Goal: Task Accomplishment & Management: Complete application form

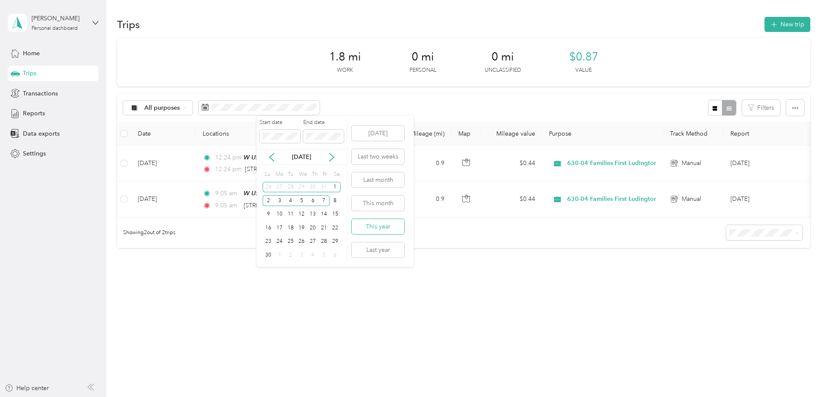
click at [378, 228] on button "This year" at bounding box center [378, 226] width 53 height 15
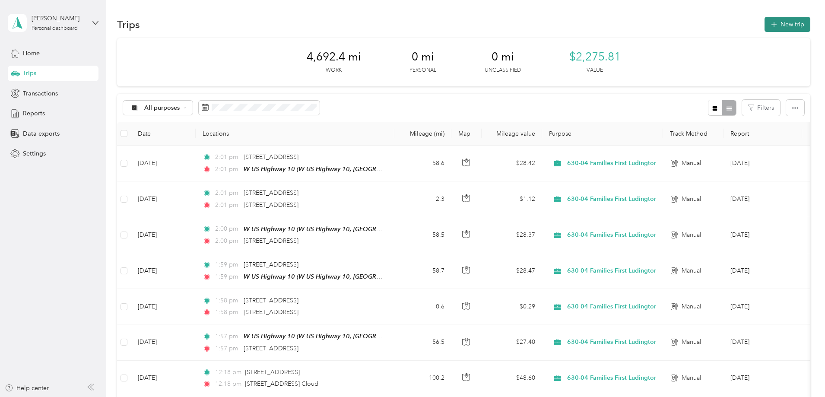
click at [765, 19] on button "New trip" at bounding box center [788, 24] width 46 height 15
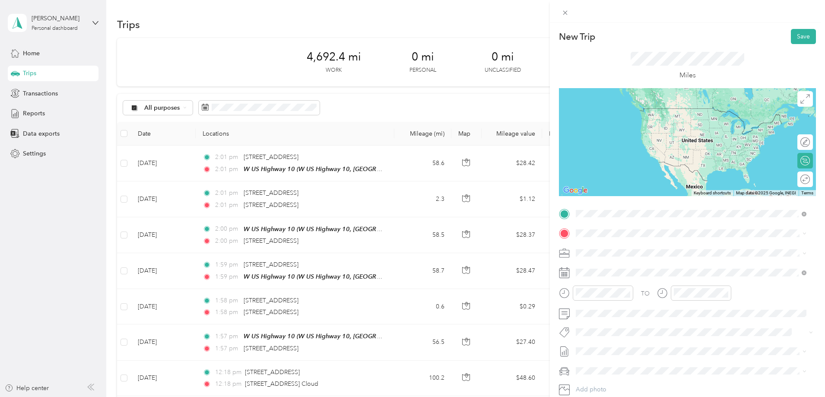
click at [638, 248] on span "[STREET_ADDRESS][US_STATE]" at bounding box center [635, 245] width 86 height 8
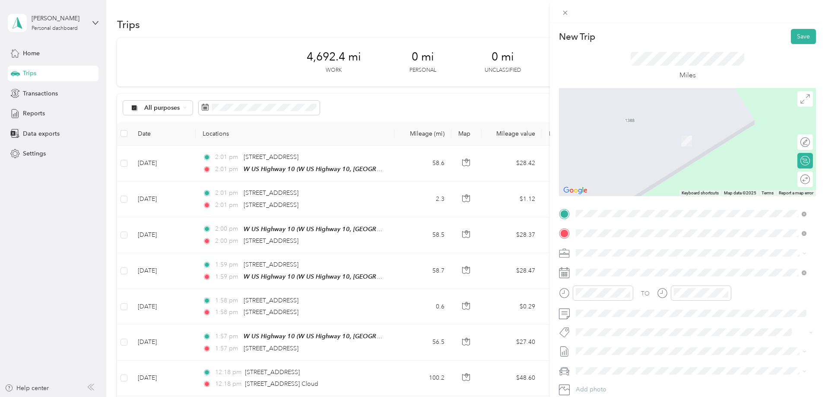
click at [663, 260] on span "[STREET_ADDRESS][US_STATE]" at bounding box center [635, 264] width 86 height 8
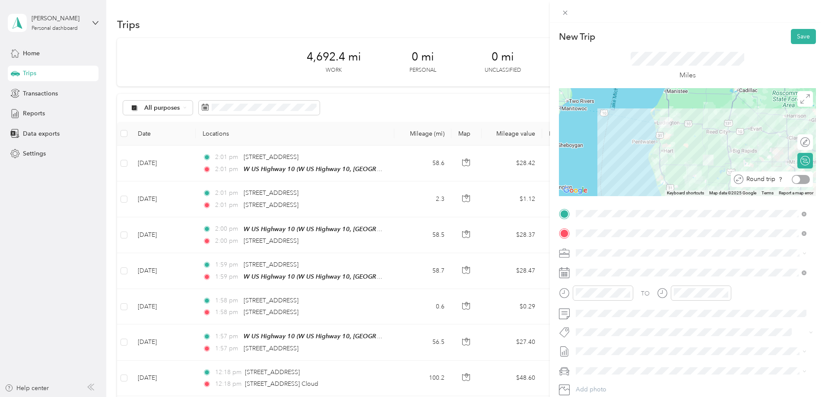
click at [800, 181] on div at bounding box center [801, 179] width 18 height 9
click at [800, 143] on div at bounding box center [801, 142] width 18 height 9
click at [800, 94] on span at bounding box center [805, 99] width 16 height 16
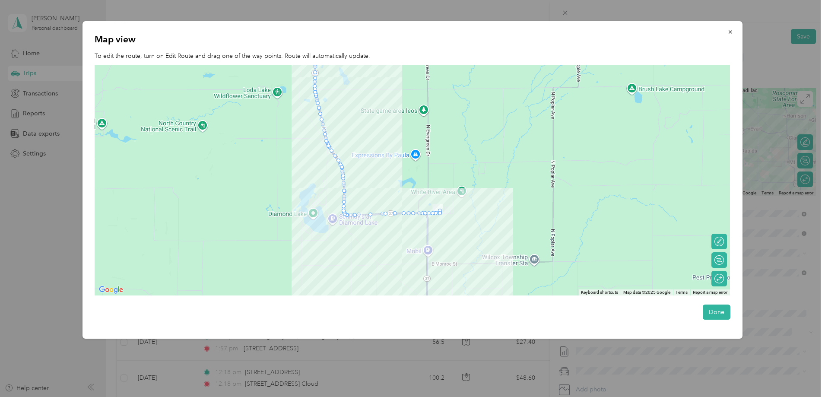
drag, startPoint x: 523, startPoint y: 236, endPoint x: 398, endPoint y: 177, distance: 138.7
click at [399, 176] on div at bounding box center [412, 180] width 635 height 230
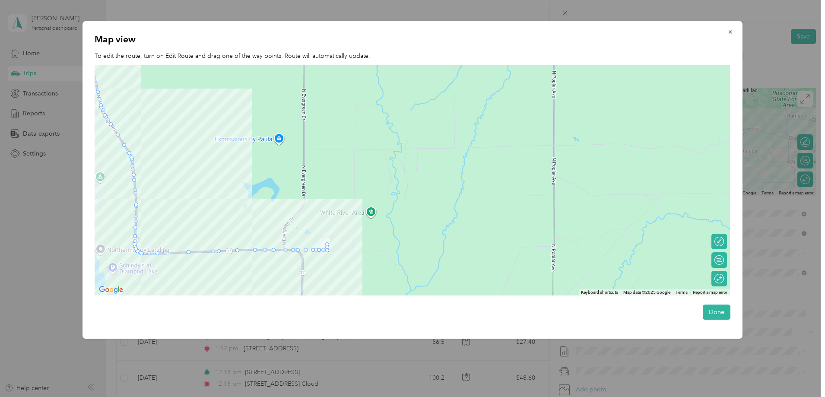
drag, startPoint x: 335, startPoint y: 213, endPoint x: 319, endPoint y: 273, distance: 61.3
click at [319, 273] on div at bounding box center [412, 180] width 635 height 230
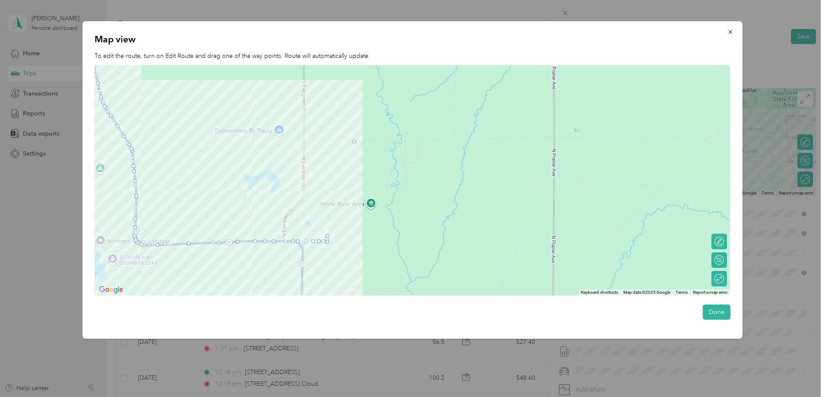
drag, startPoint x: 141, startPoint y: 245, endPoint x: 355, endPoint y: 142, distance: 237.4
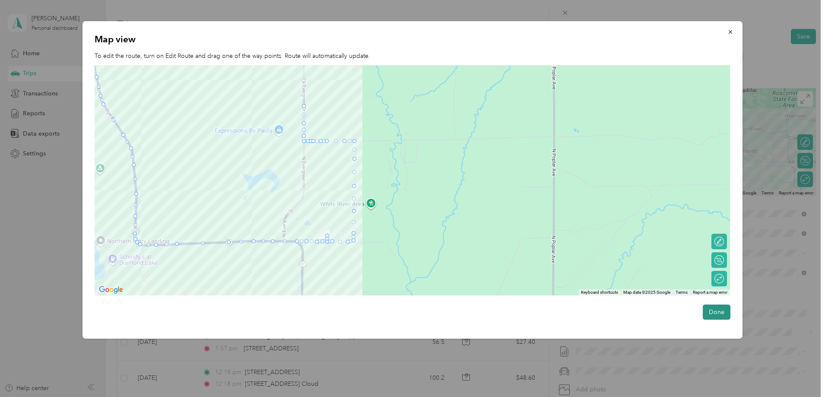
click at [722, 308] on button "Done" at bounding box center [717, 312] width 28 height 15
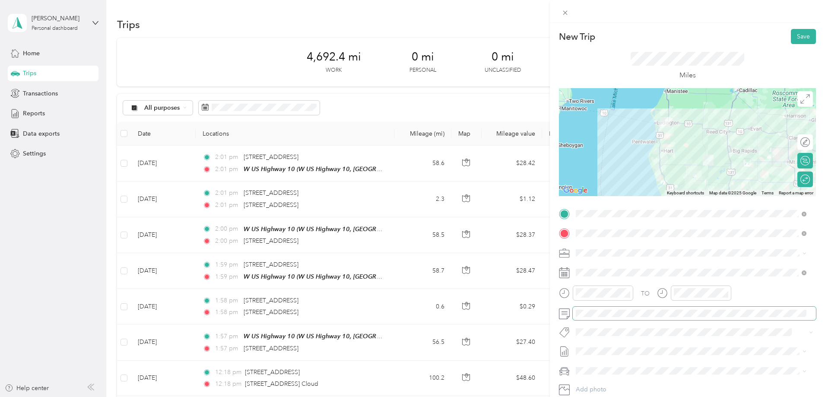
click at [619, 319] on span at bounding box center [694, 314] width 243 height 14
click at [794, 30] on button "Save" at bounding box center [803, 36] width 25 height 15
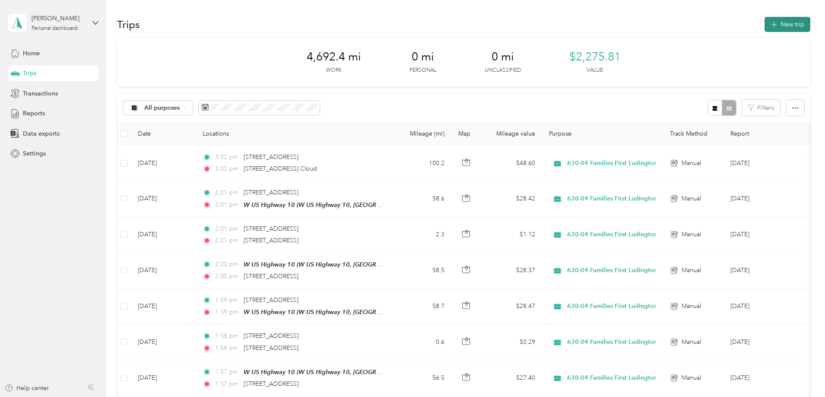
click at [765, 27] on button "New trip" at bounding box center [788, 24] width 46 height 15
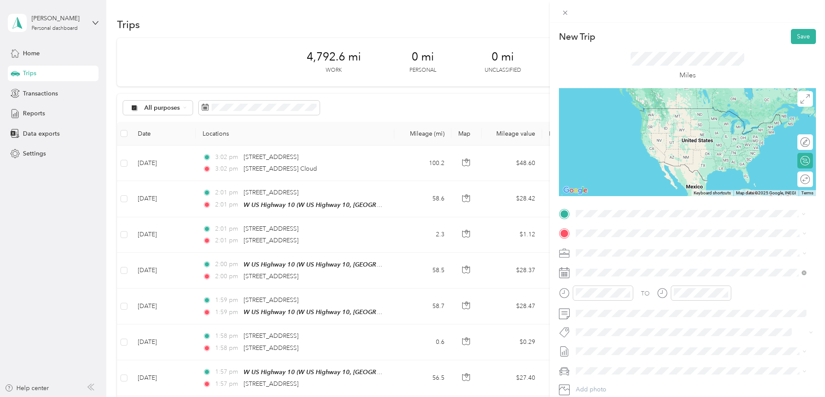
click at [647, 238] on li "[STREET_ADDRESS][US_STATE]" at bounding box center [691, 245] width 237 height 18
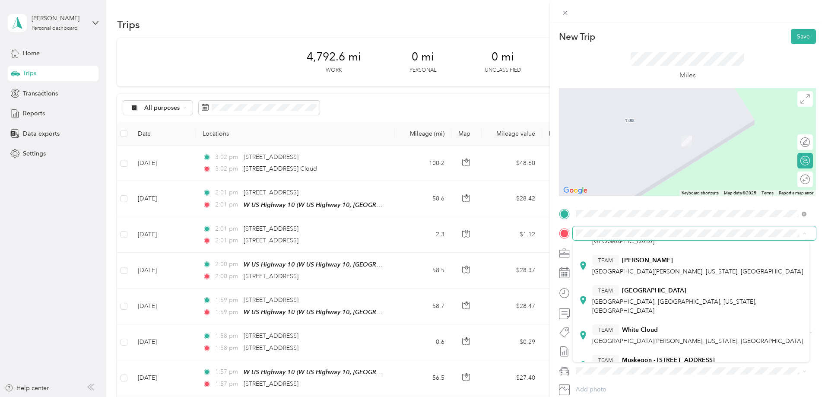
scroll to position [200, 0]
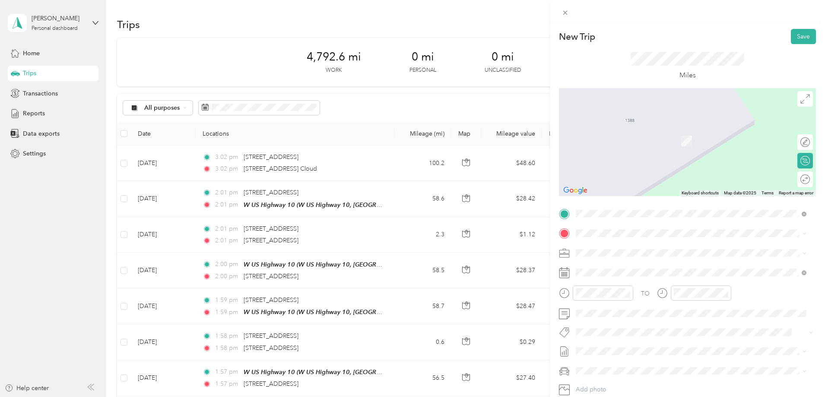
click at [654, 326] on strong "White Cloud" at bounding box center [640, 330] width 36 height 8
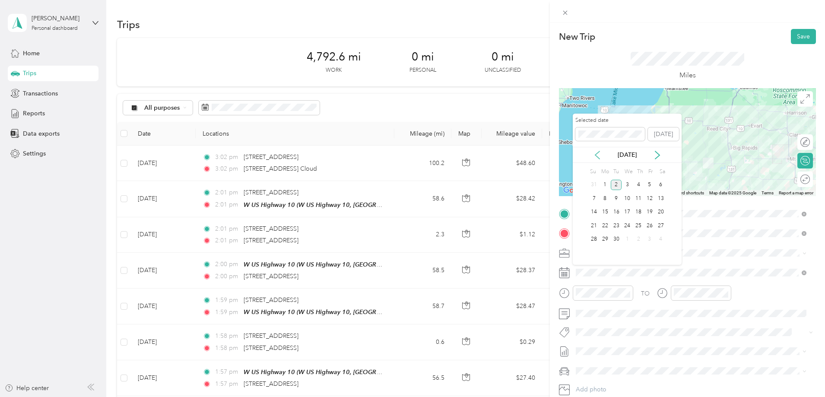
click at [599, 154] on icon at bounding box center [597, 155] width 9 height 9
click at [628, 240] on div "27" at bounding box center [627, 239] width 11 height 11
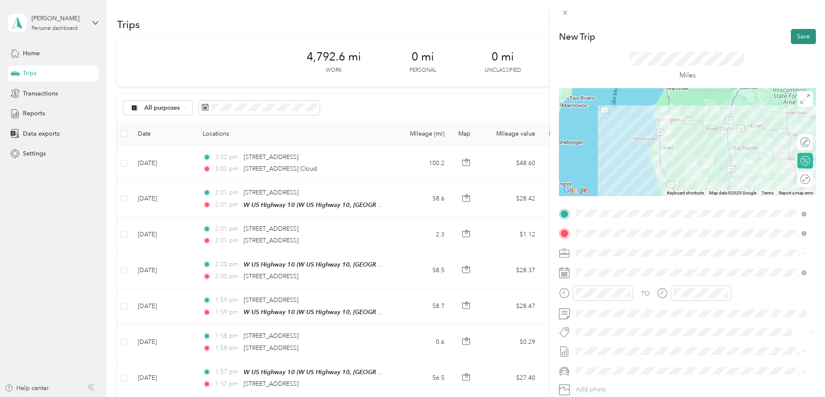
click at [799, 36] on button "Save" at bounding box center [803, 36] width 25 height 15
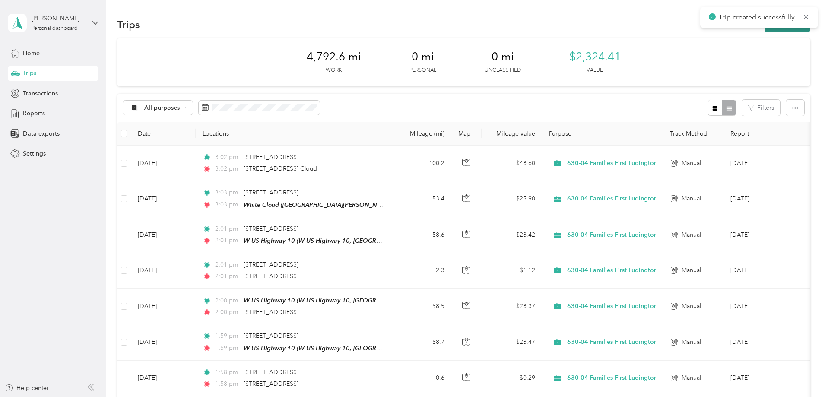
click at [765, 29] on button "New trip" at bounding box center [788, 24] width 46 height 15
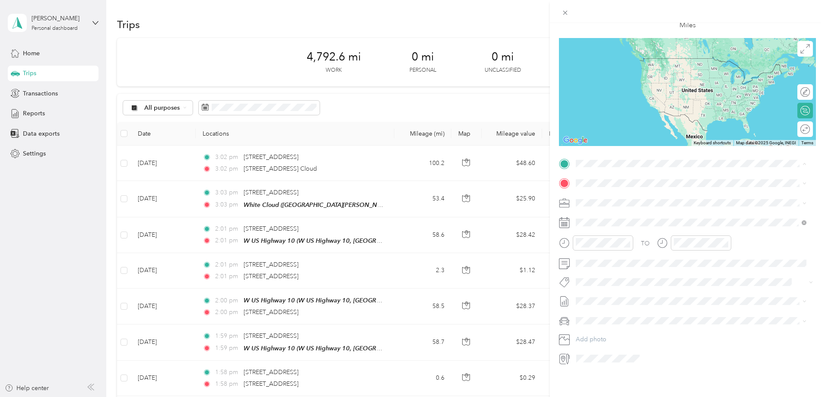
click at [692, 248] on div "TEAM White Cloud" at bounding box center [697, 253] width 211 height 11
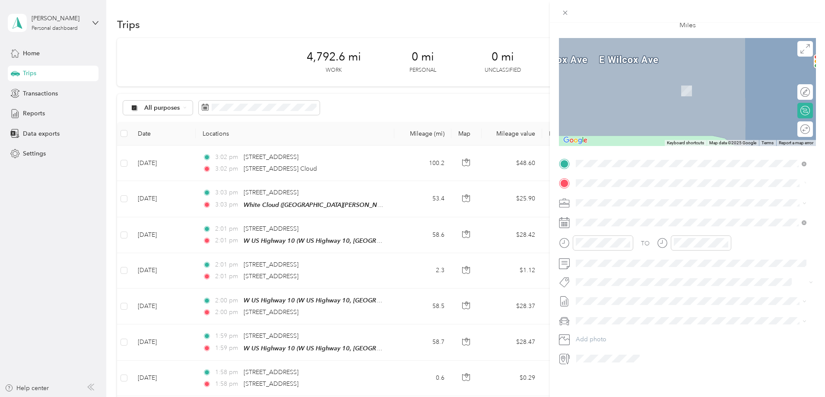
click at [647, 202] on li "[STREET_ADDRESS][US_STATE]" at bounding box center [691, 209] width 237 height 18
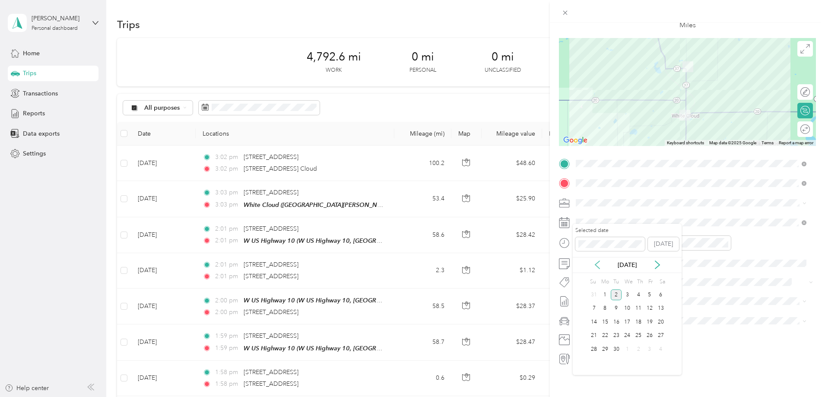
click at [597, 263] on icon at bounding box center [597, 265] width 4 height 8
click at [629, 348] on div "27" at bounding box center [627, 349] width 11 height 11
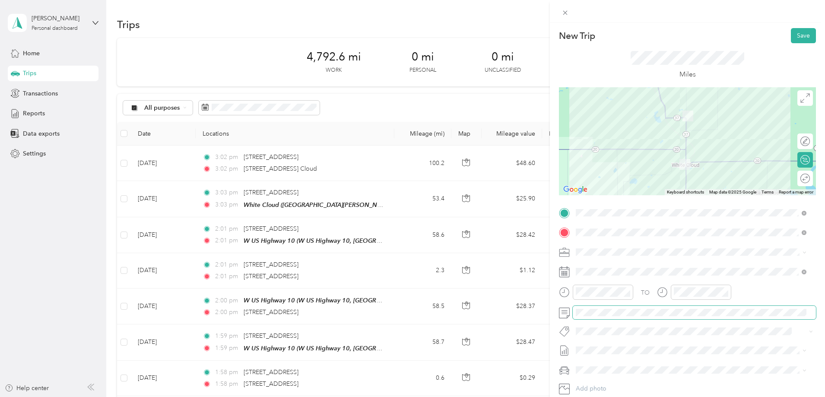
scroll to position [0, 0]
click at [795, 33] on button "Save" at bounding box center [803, 36] width 25 height 15
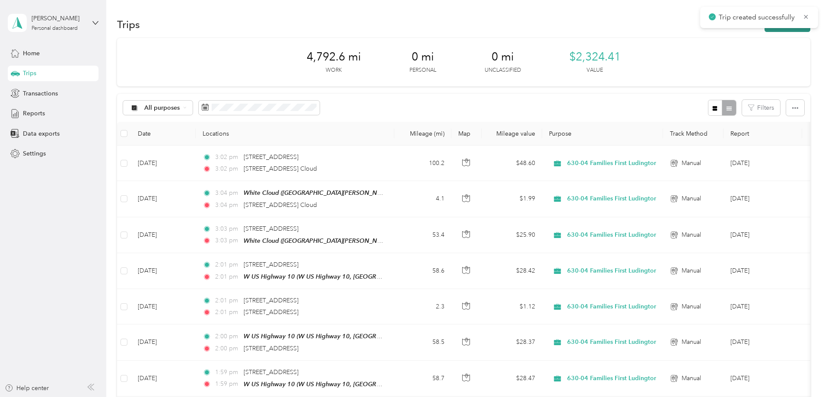
click at [765, 30] on button "New trip" at bounding box center [788, 24] width 46 height 15
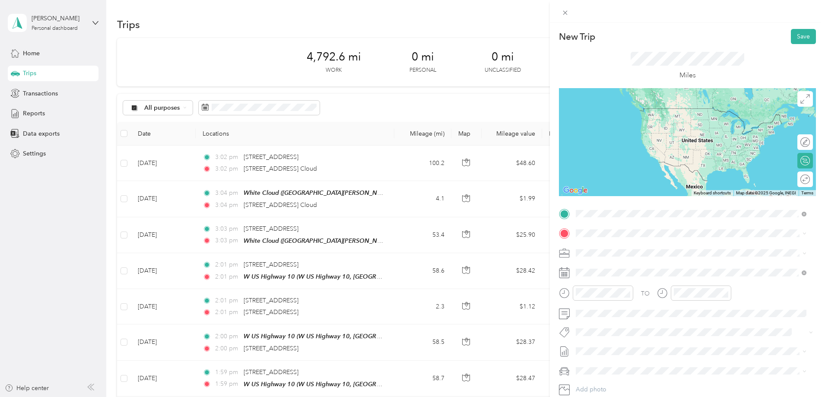
click at [676, 244] on span "[STREET_ADDRESS][US_STATE]" at bounding box center [635, 245] width 86 height 8
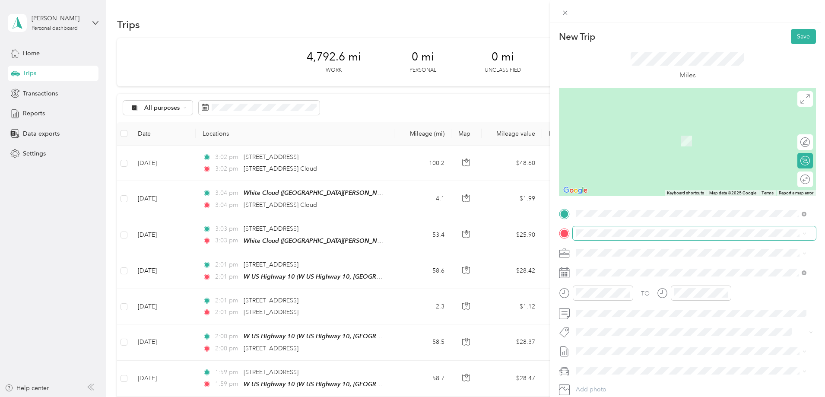
click at [657, 238] on span at bounding box center [694, 233] width 243 height 14
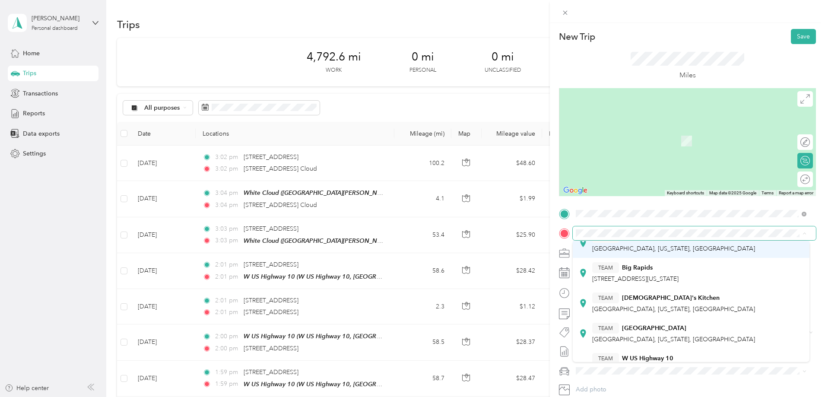
scroll to position [70, 0]
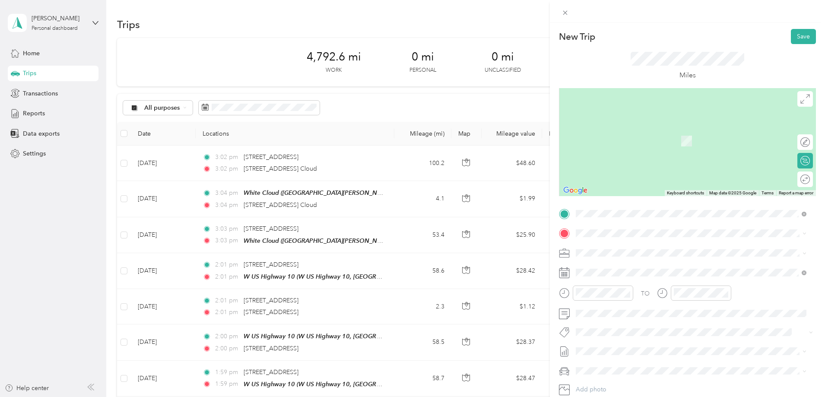
click at [679, 360] on span "W US Highway 10, 49431, [GEOGRAPHIC_DATA], [US_STATE], [GEOGRAPHIC_DATA]" at bounding box center [678, 365] width 172 height 16
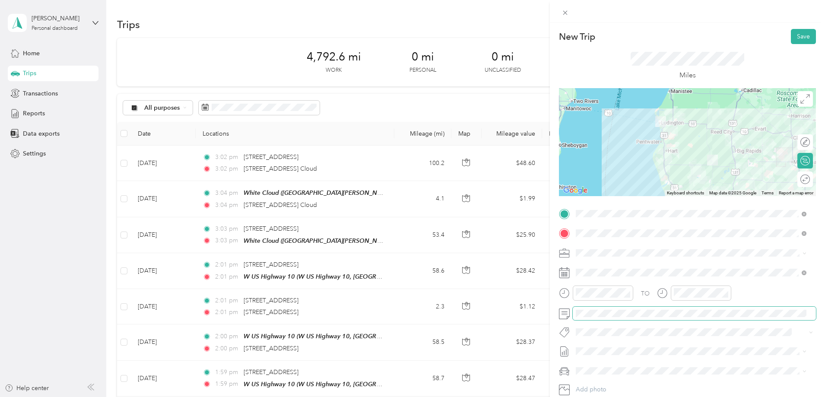
click at [616, 307] on span at bounding box center [694, 314] width 243 height 14
click at [602, 268] on span at bounding box center [694, 273] width 243 height 14
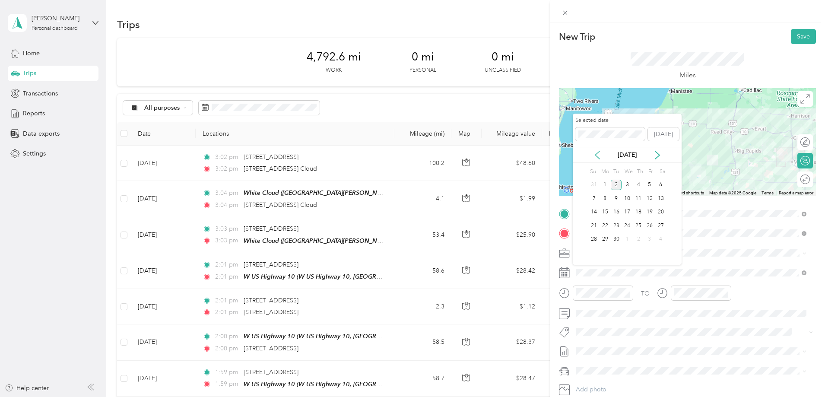
click at [598, 151] on icon at bounding box center [597, 155] width 9 height 9
click at [628, 242] on div "27" at bounding box center [627, 239] width 11 height 11
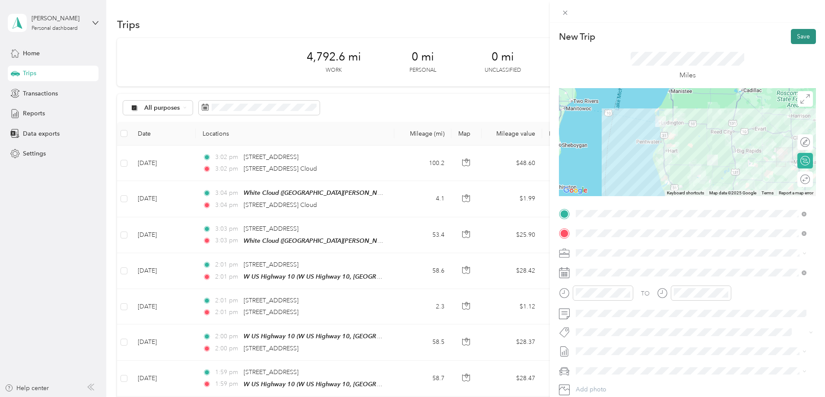
click at [791, 42] on button "Save" at bounding box center [803, 36] width 25 height 15
